Goal: Task Accomplishment & Management: Manage account settings

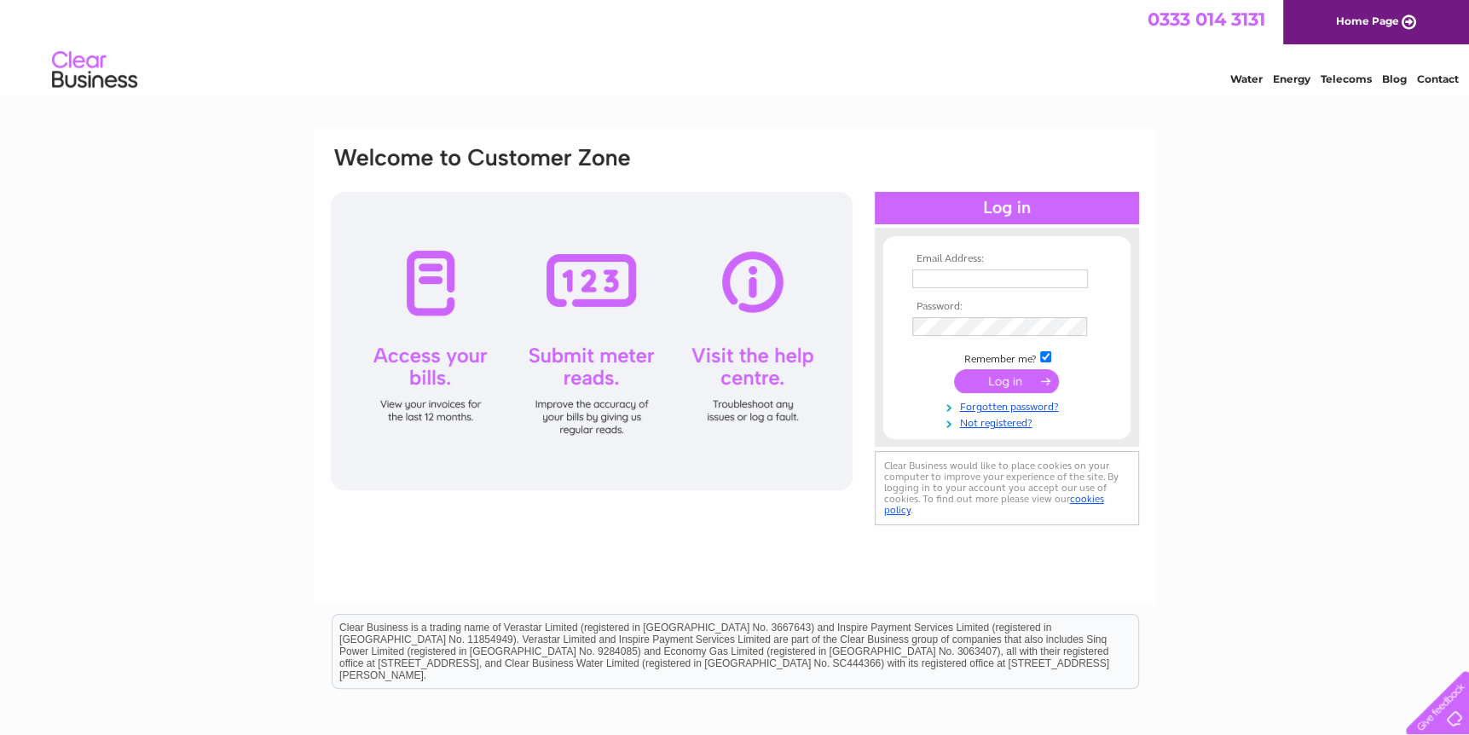
type input "[PERSON_NAME][EMAIL_ADDRESS][DOMAIN_NAME]"
click at [1003, 377] on input "submit" at bounding box center [1006, 381] width 105 height 24
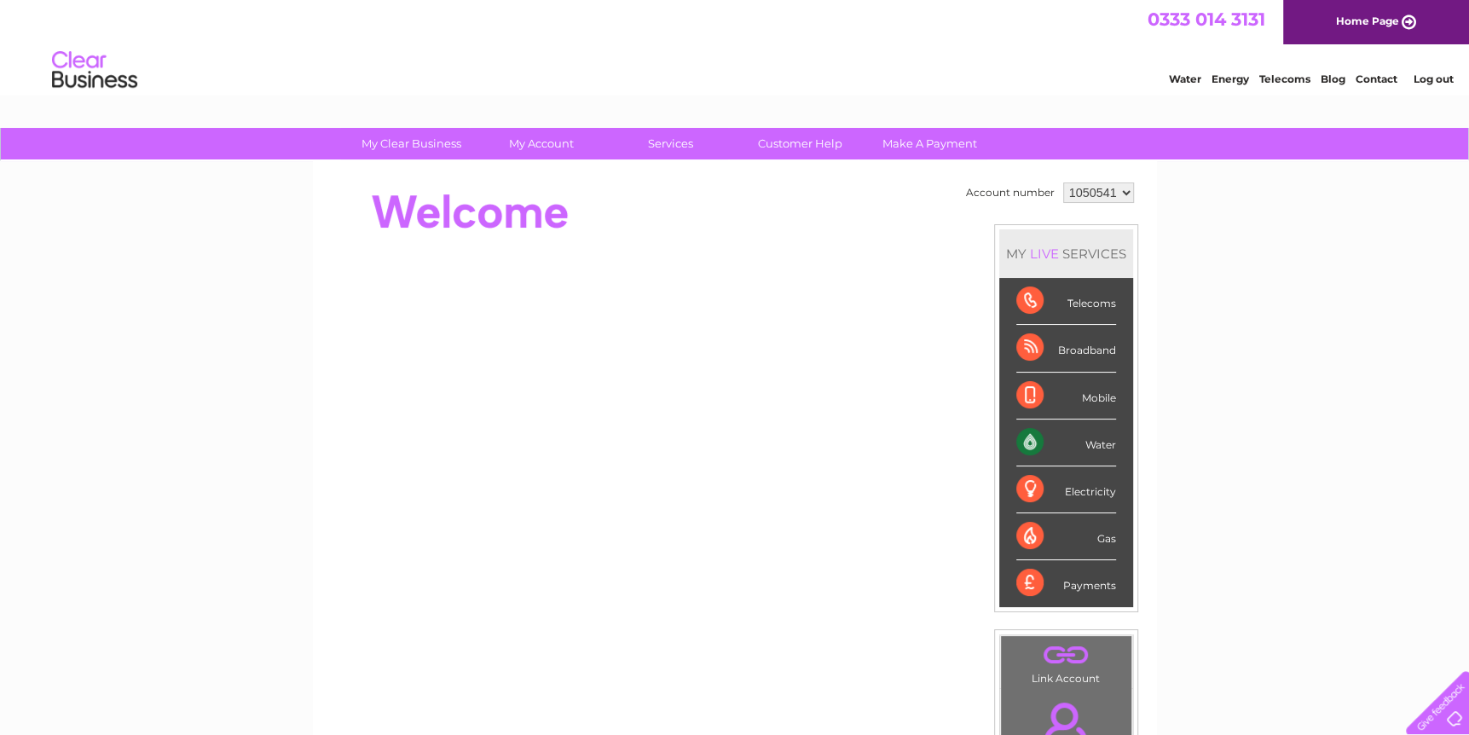
click at [1093, 438] on div "Water" at bounding box center [1066, 442] width 100 height 47
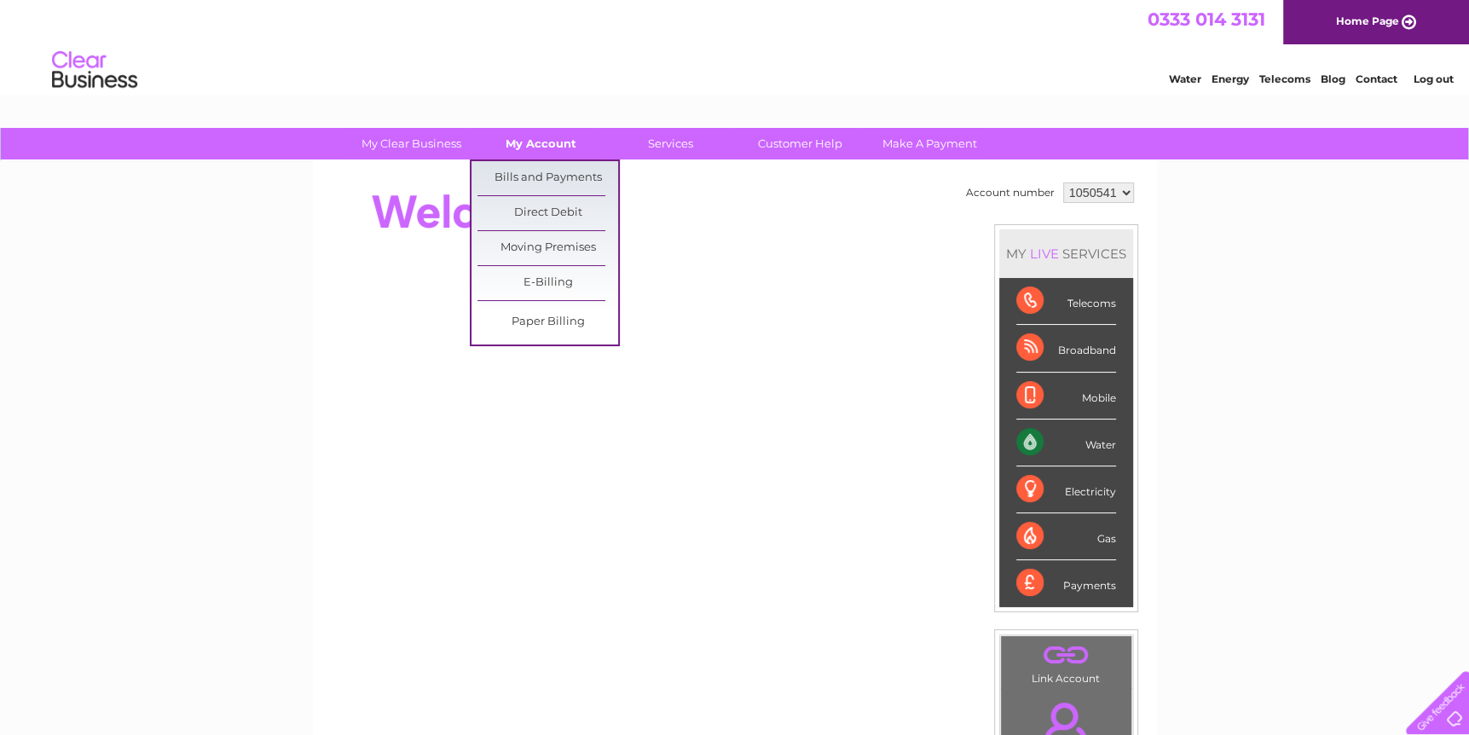
click at [560, 139] on link "My Account" at bounding box center [541, 144] width 141 height 32
click at [542, 176] on link "Bills and Payments" at bounding box center [547, 178] width 141 height 34
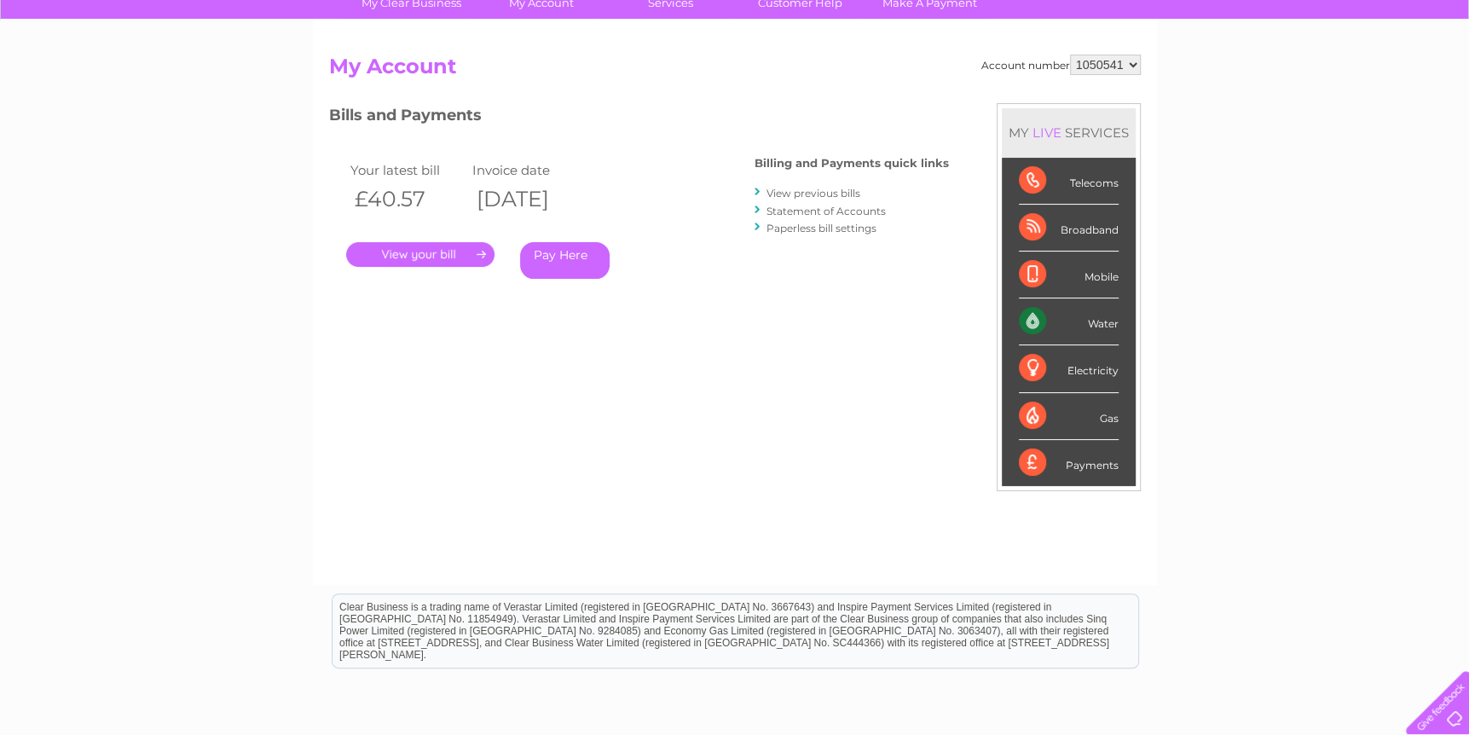
scroll to position [170, 0]
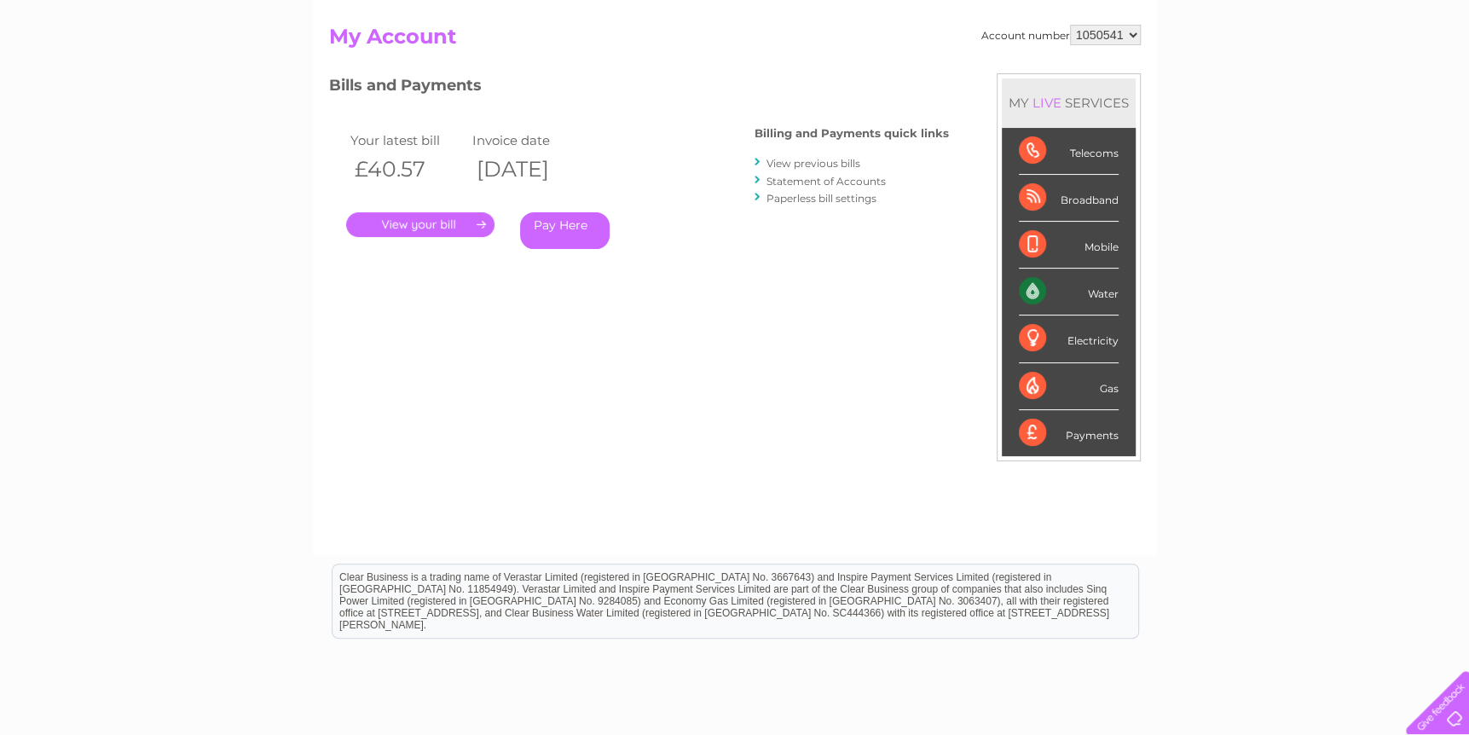
click at [474, 223] on link "." at bounding box center [420, 224] width 148 height 25
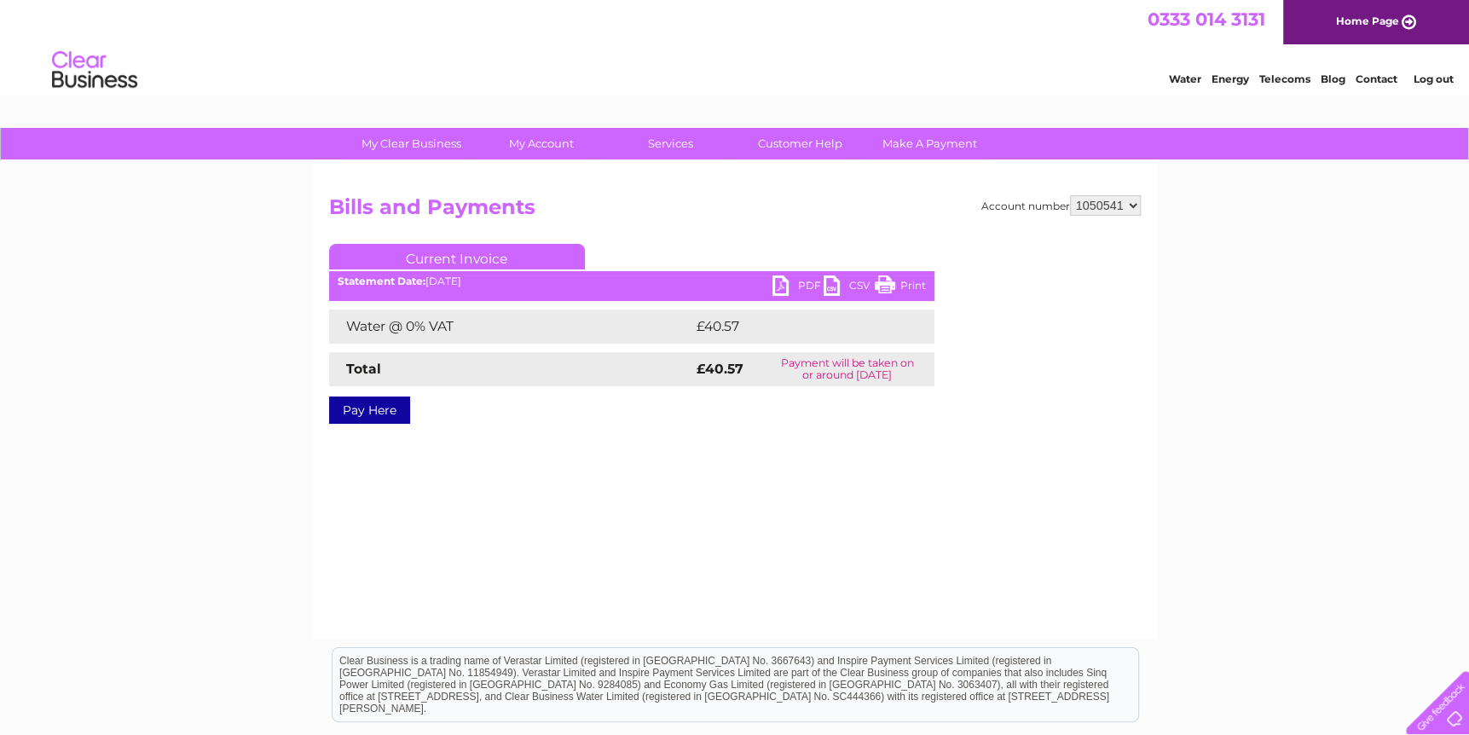
click at [803, 284] on link "PDF" at bounding box center [797, 287] width 51 height 25
click at [284, 319] on div "My Clear Business Login Details My Details My Preferences Link Account My Accou…" at bounding box center [734, 529] width 1469 height 802
